Goal: Task Accomplishment & Management: Use online tool/utility

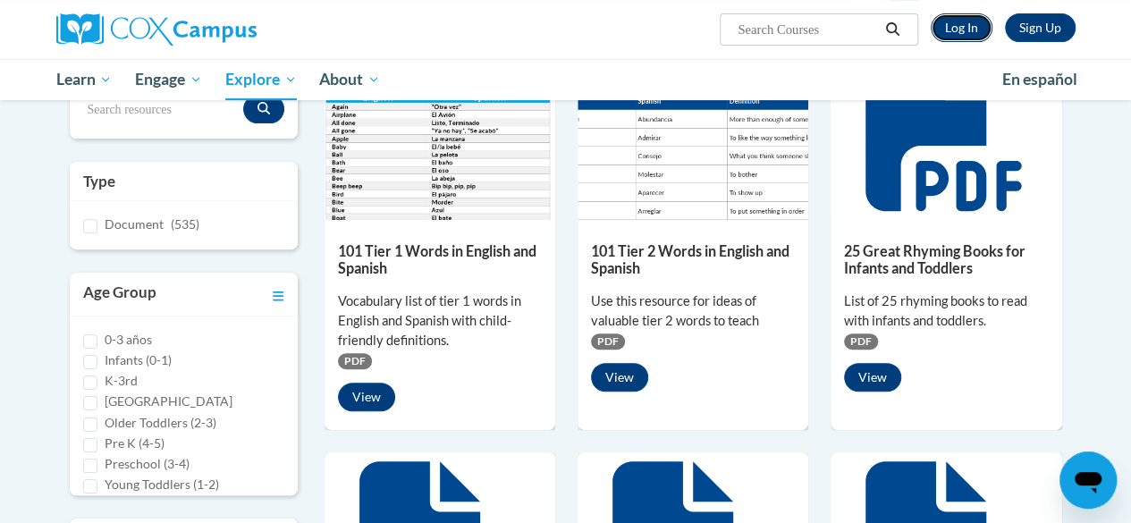
click at [950, 29] on link "Log In" at bounding box center [962, 27] width 62 height 29
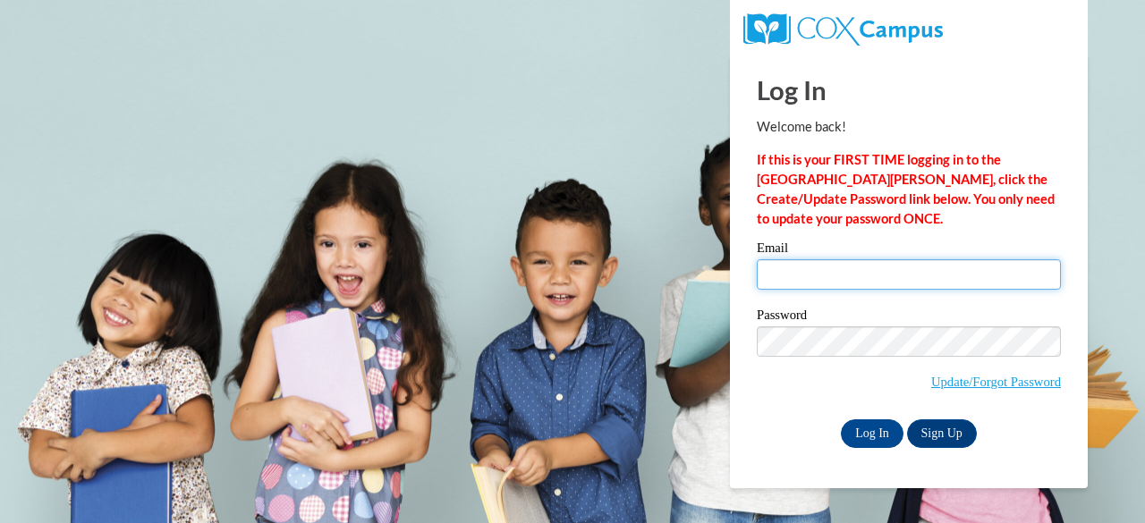
click at [853, 277] on input "Email" at bounding box center [908, 274] width 304 height 30
type input "harris.consuela.g@muscogee.k12.ga.us"
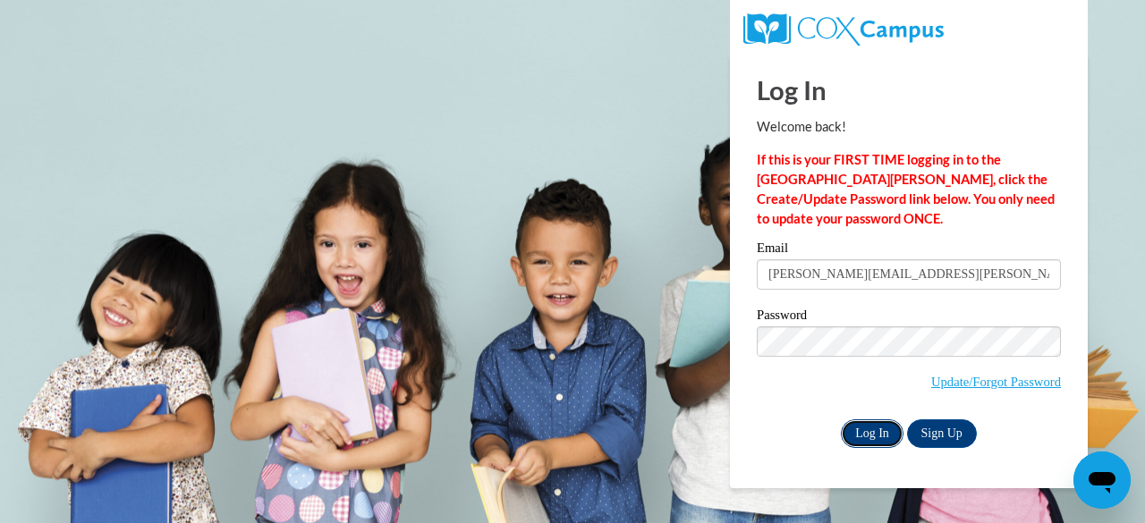
click at [882, 427] on input "Log In" at bounding box center [872, 433] width 63 height 29
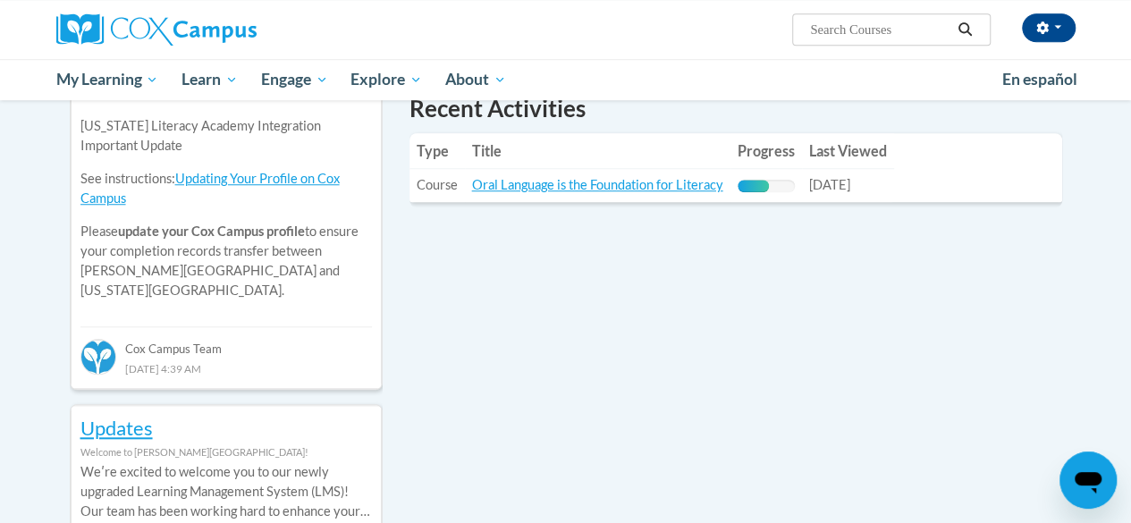
scroll to position [626, 0]
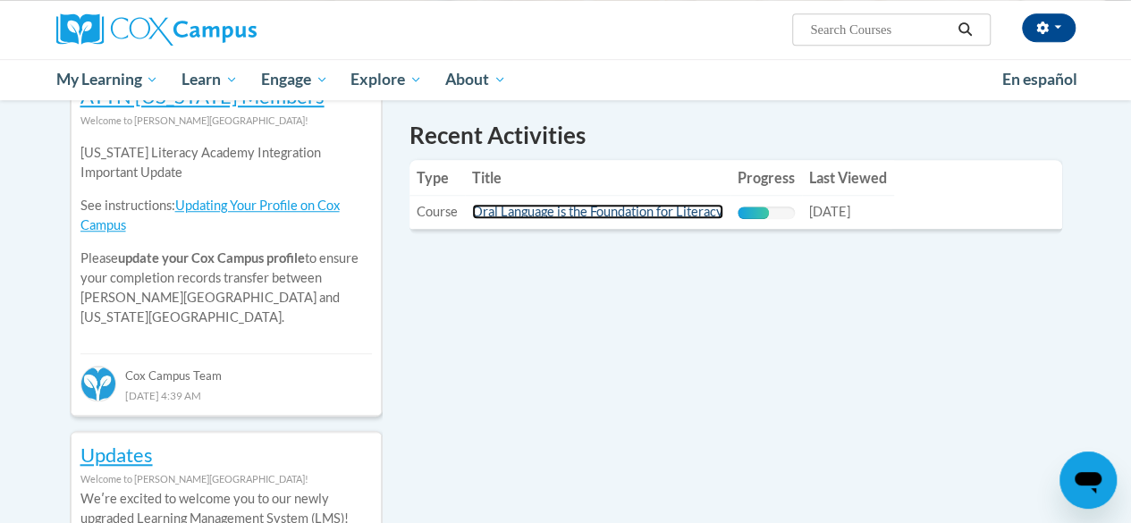
click at [675, 208] on link "Oral Language is the Foundation for Literacy" at bounding box center [597, 211] width 251 height 15
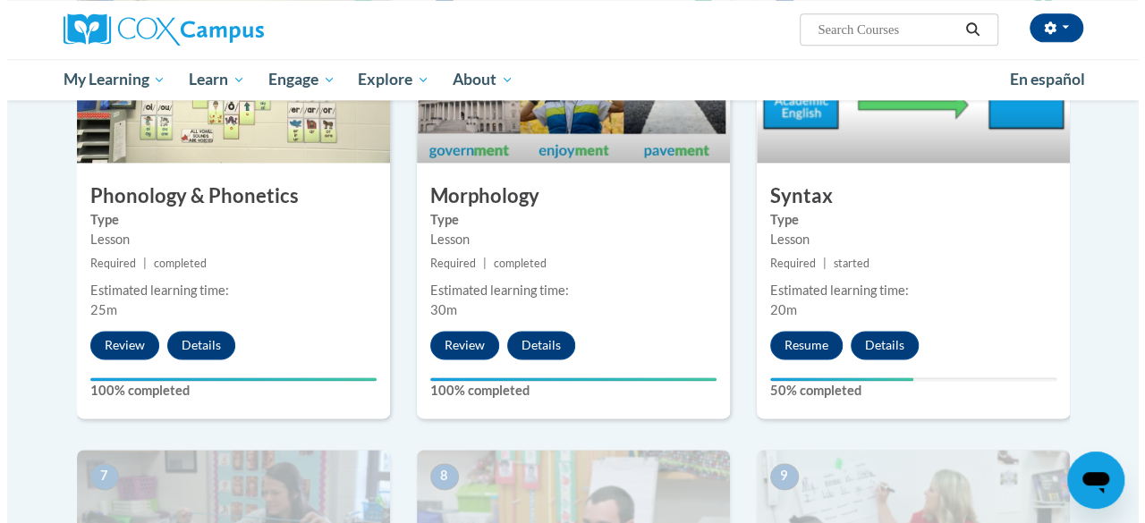
scroll to position [1073, 0]
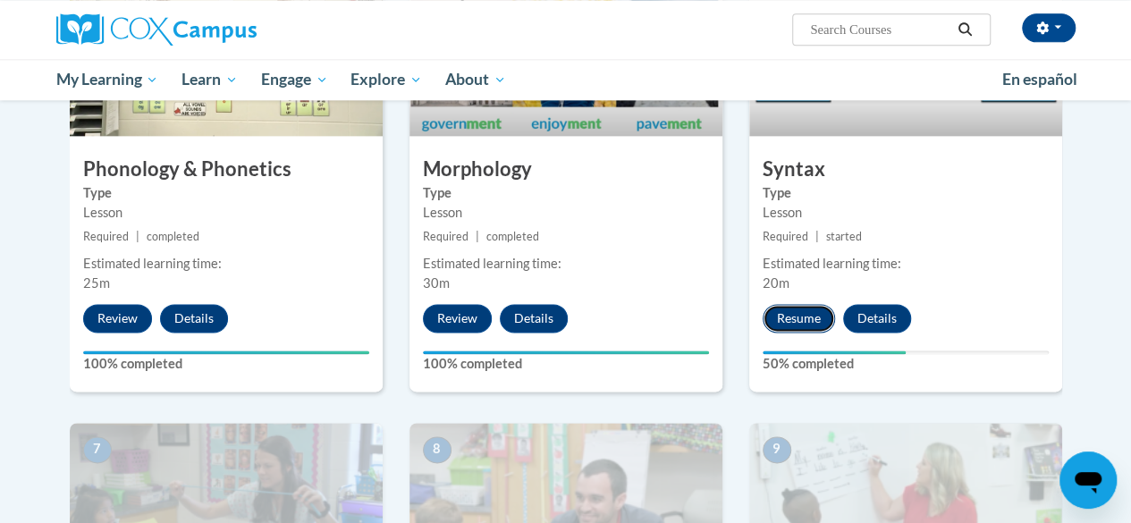
click at [808, 310] on button "Resume" at bounding box center [799, 318] width 72 height 29
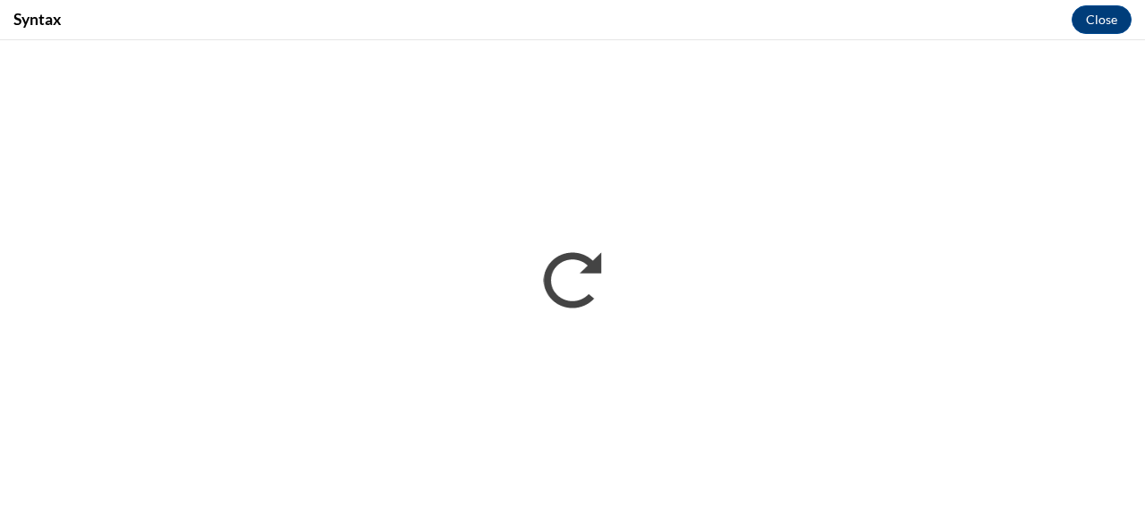
scroll to position [0, 0]
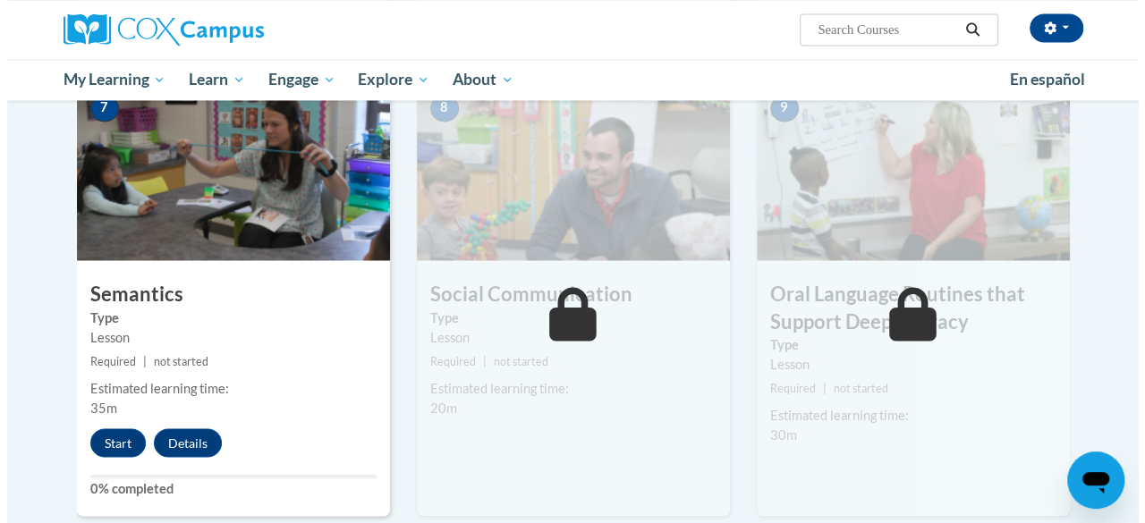
scroll to position [1431, 0]
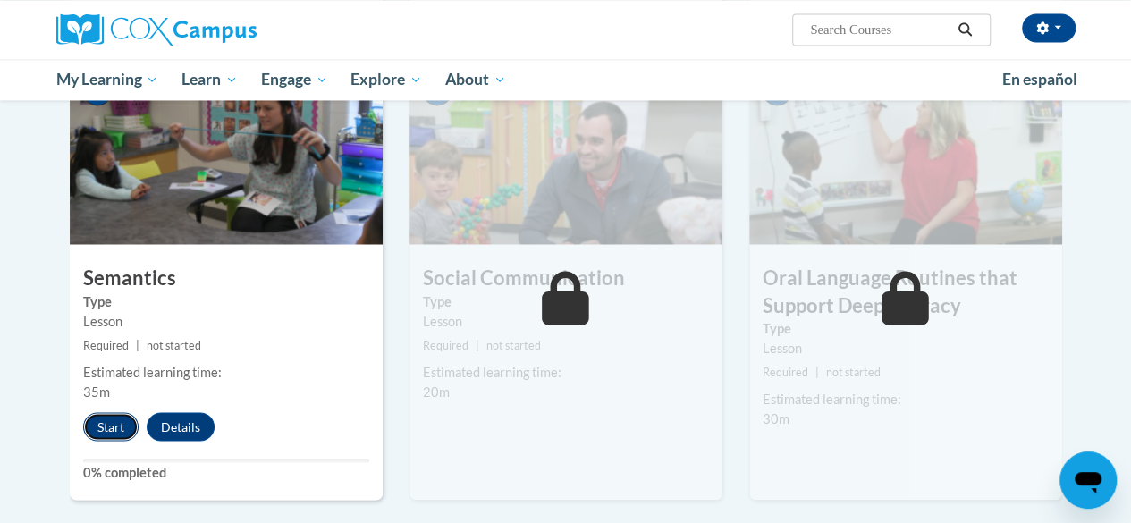
click at [114, 425] on button "Start" at bounding box center [110, 426] width 55 height 29
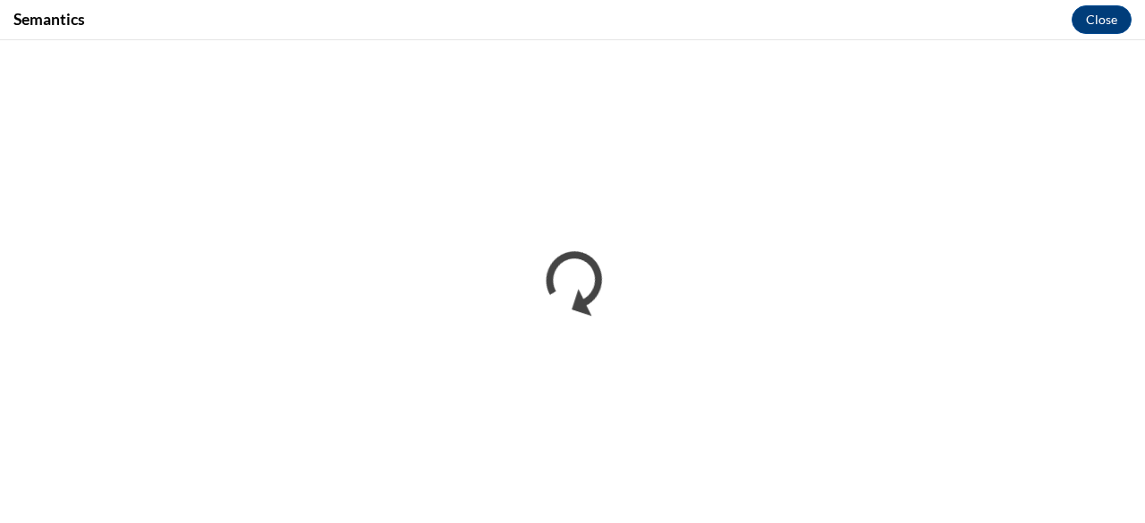
scroll to position [0, 0]
